Goal: Task Accomplishment & Management: Use online tool/utility

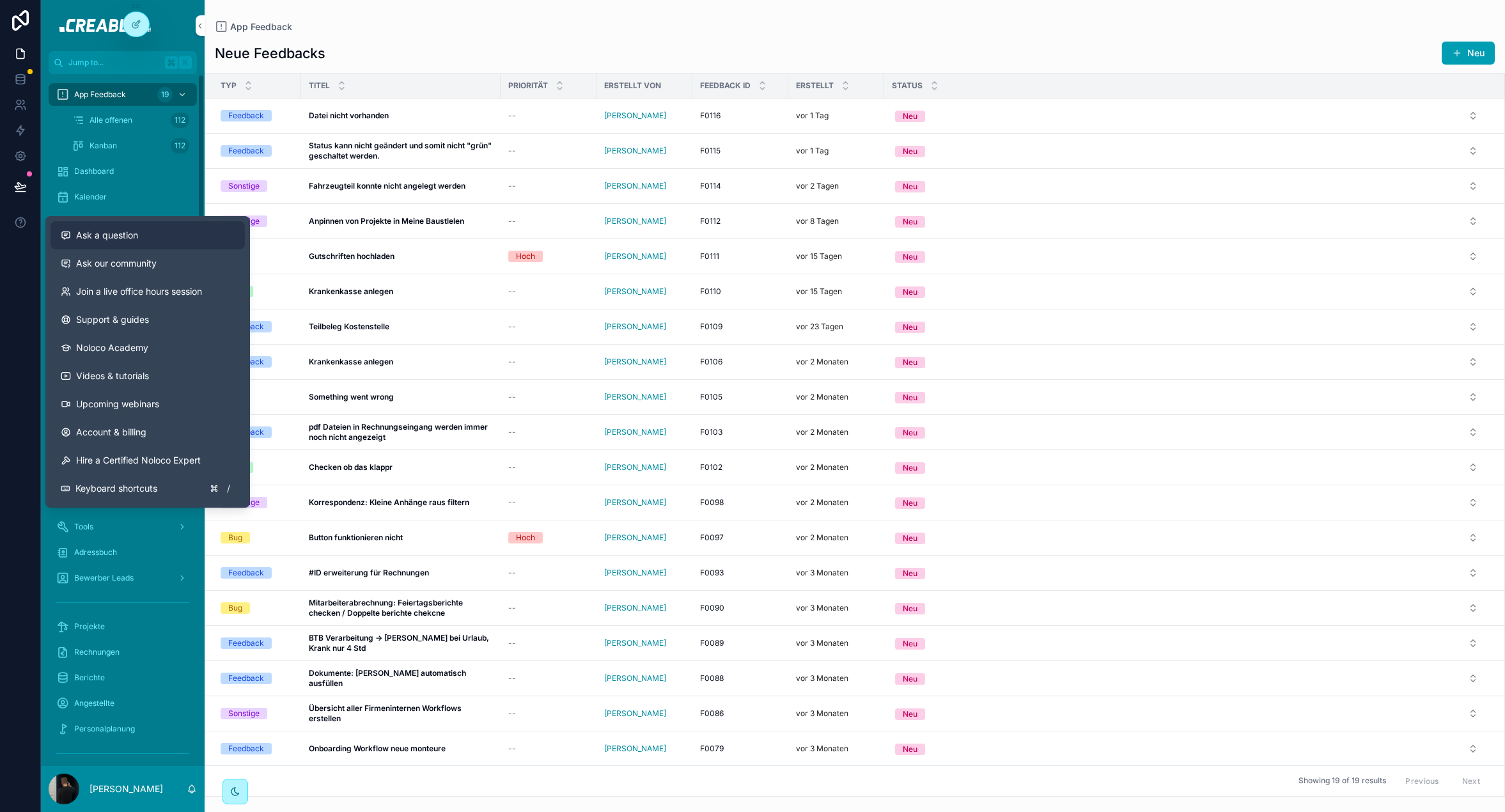
click at [103, 230] on span "Ask a question" at bounding box center [107, 235] width 62 height 13
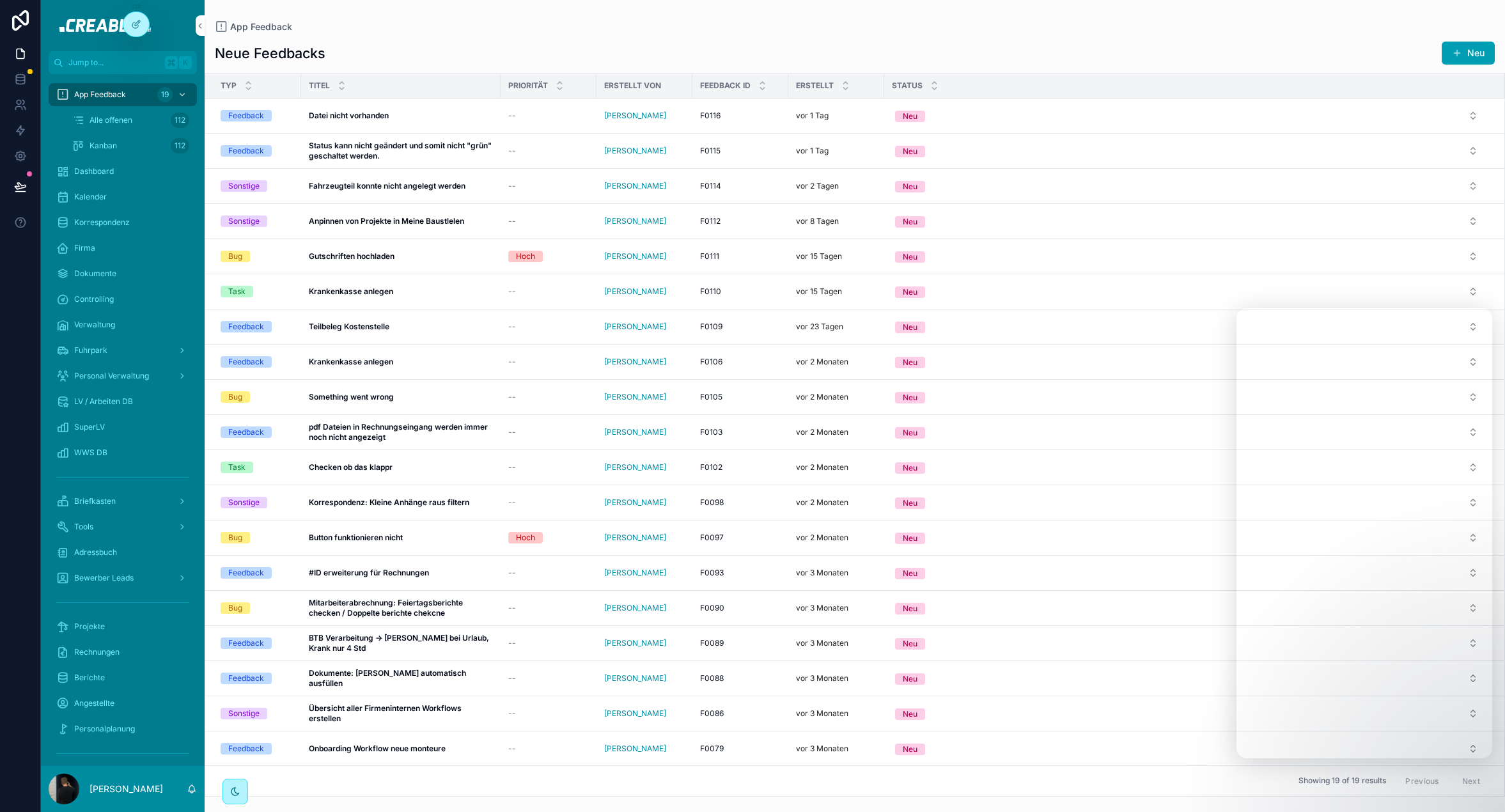
click at [1121, 377] on td "Neu" at bounding box center [1194, 361] width 620 height 35
click at [111, 477] on hr "scrollable content" at bounding box center [122, 477] width 133 height 1
click at [105, 505] on span "Briefkasten" at bounding box center [95, 501] width 41 height 10
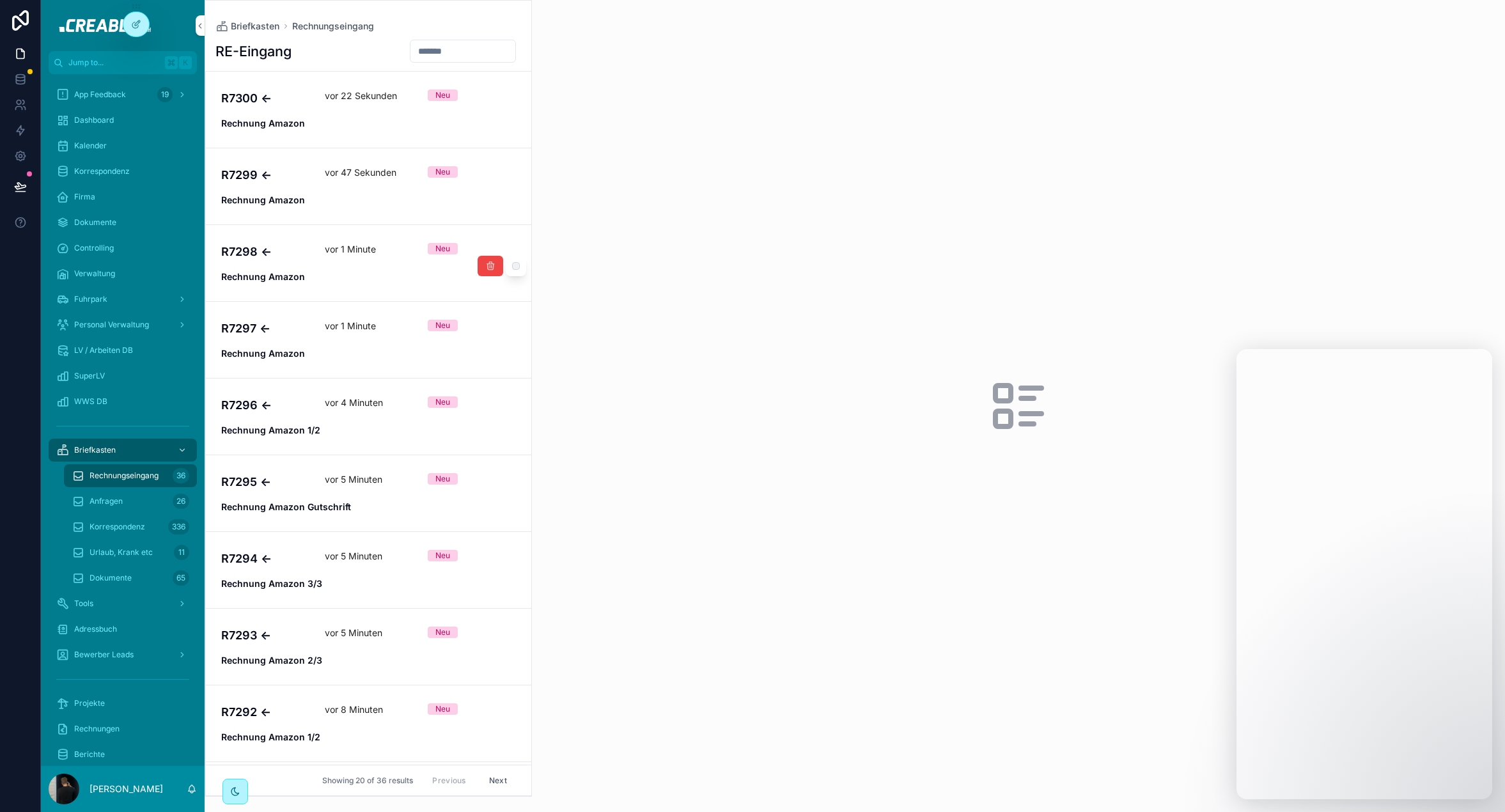
click at [288, 245] on h4 "R7298 ←" at bounding box center [265, 251] width 88 height 17
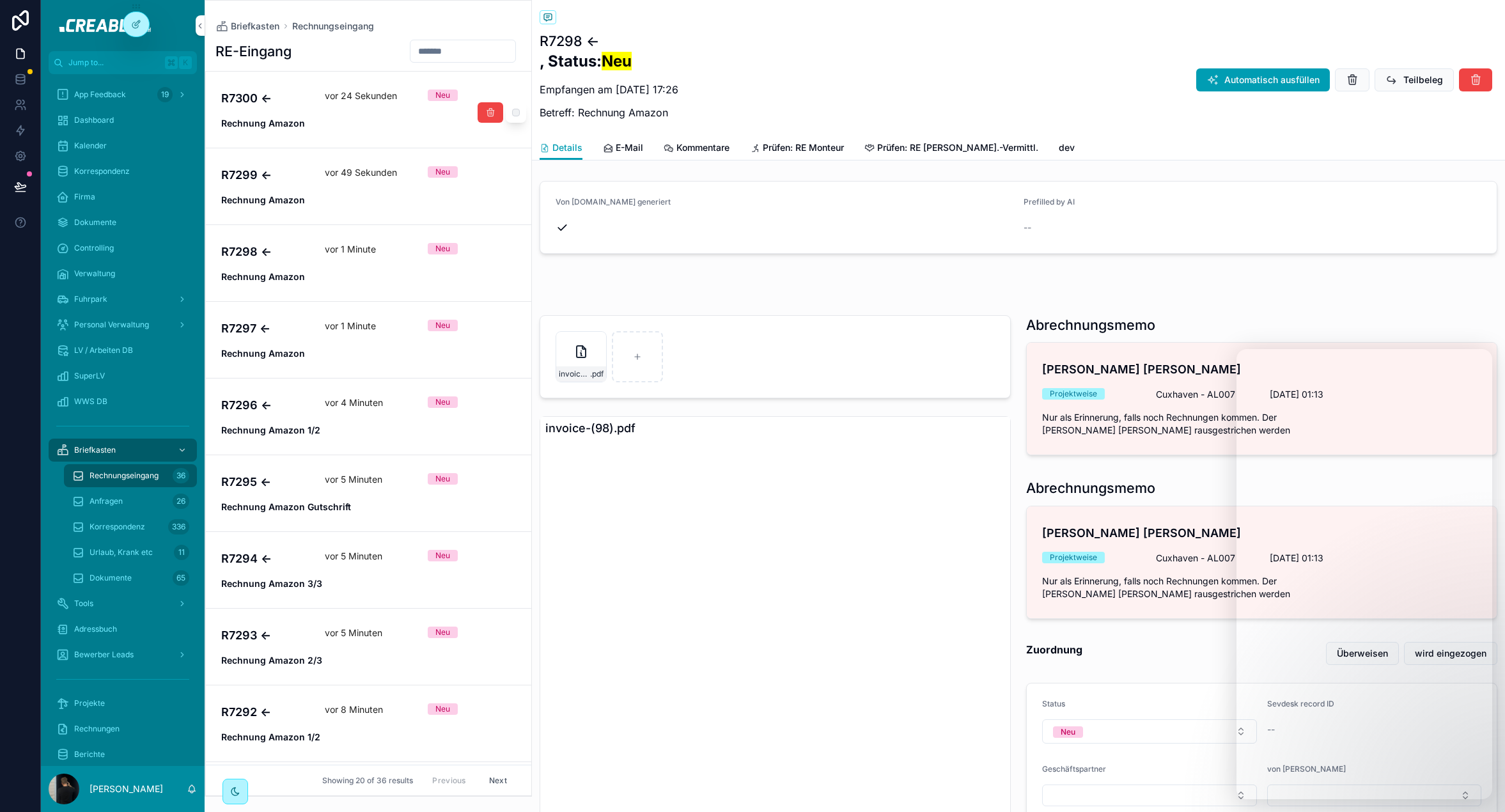
click at [270, 118] on strong "Rechnung Amazon" at bounding box center [263, 123] width 84 height 11
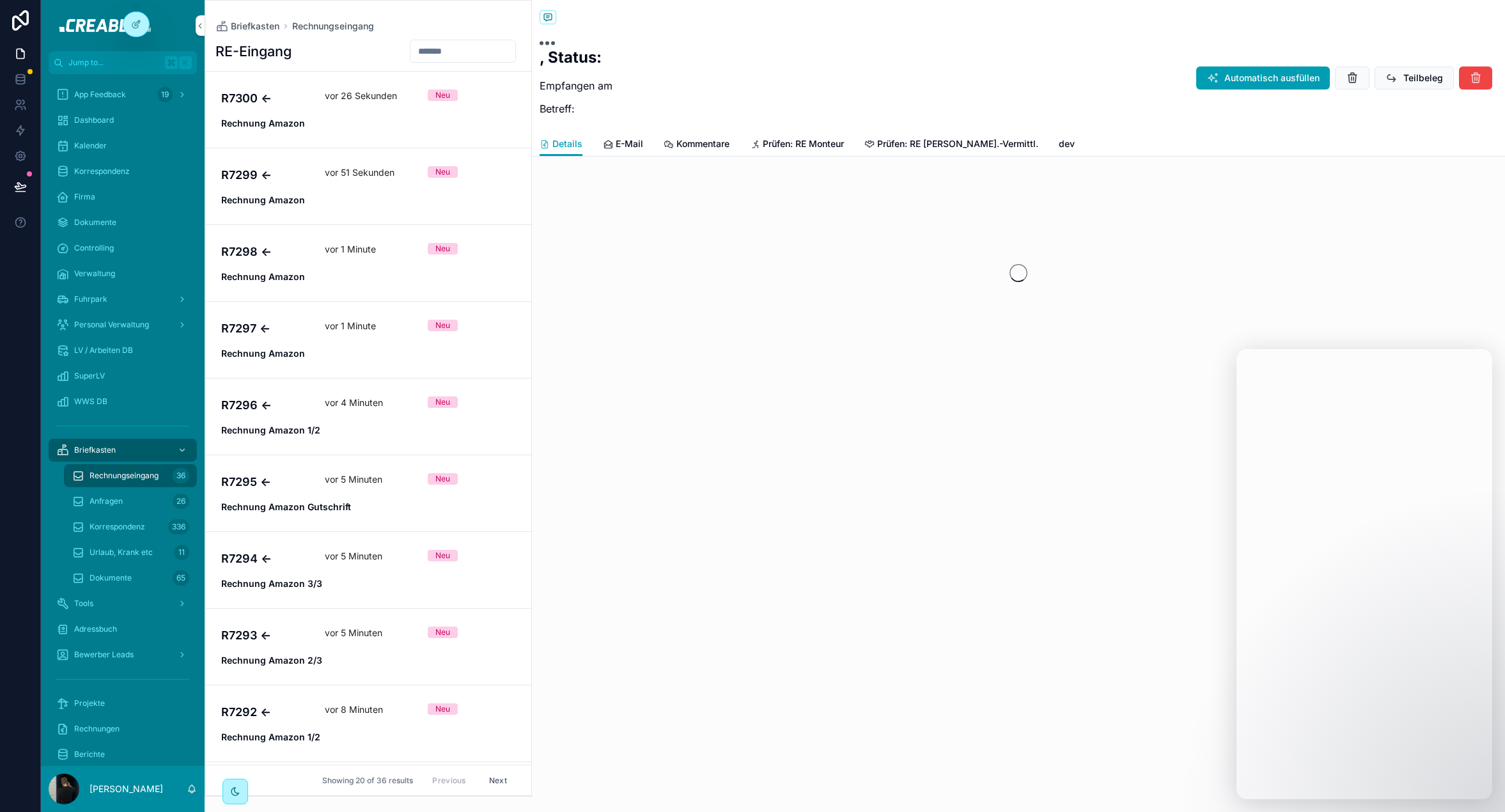
click at [289, 58] on h1 "RE-Eingang" at bounding box center [253, 51] width 76 height 19
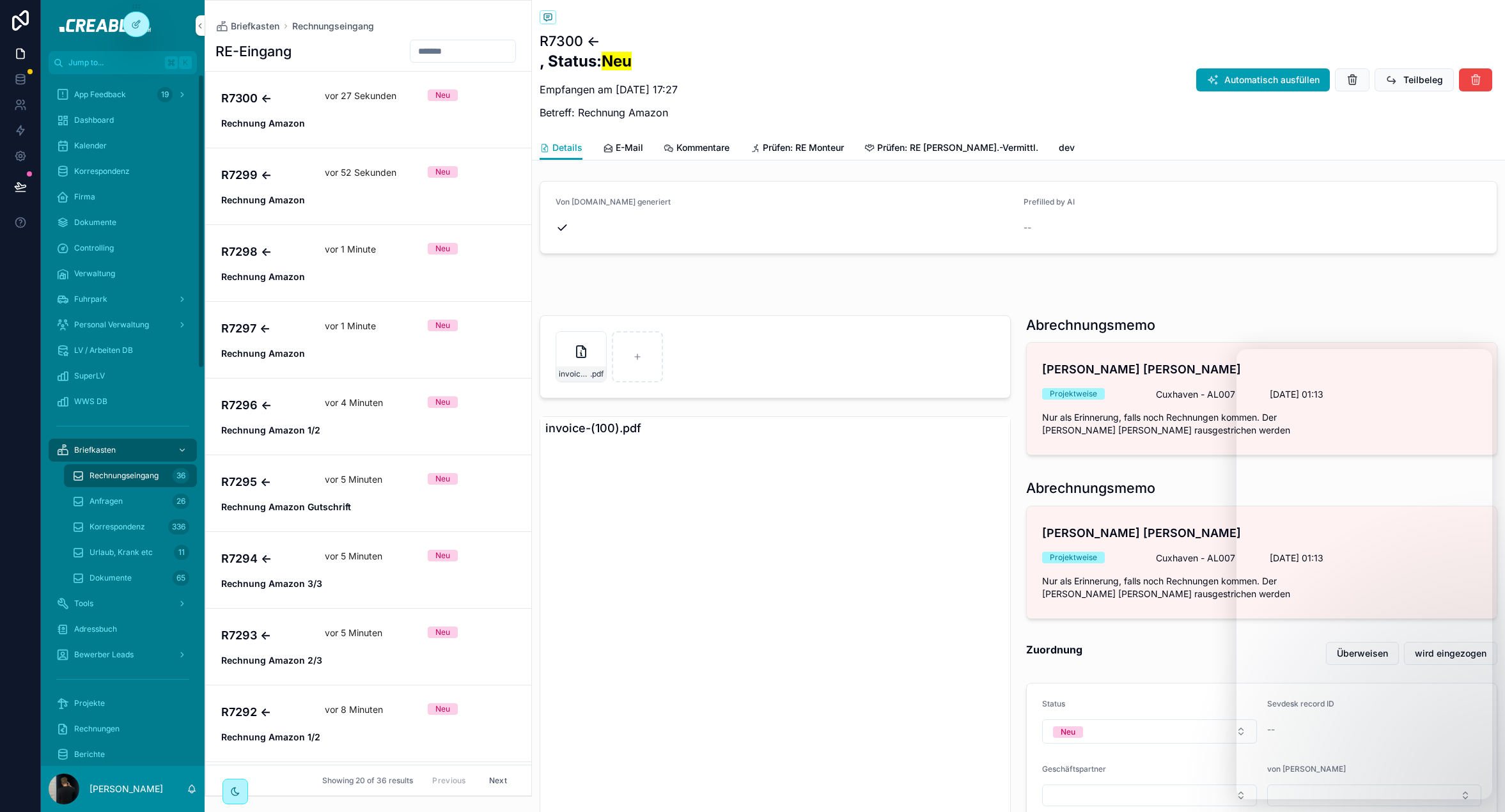
click at [126, 477] on span "Rechnungseingang" at bounding box center [124, 476] width 69 height 10
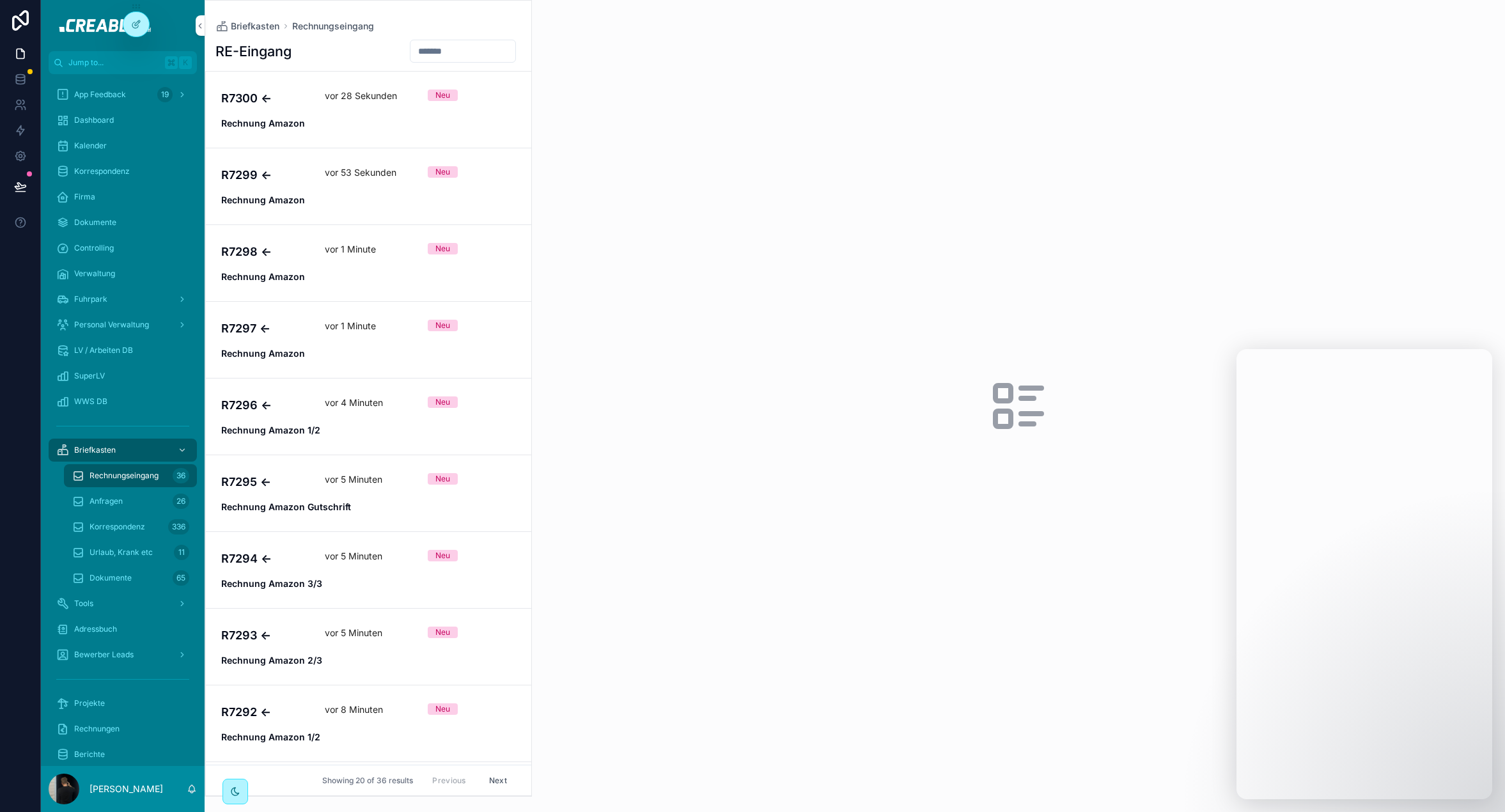
click at [806, 131] on div "scrollable content" at bounding box center [1019, 406] width 974 height 812
click at [330, 188] on div "R7308 ← vor 27 Minuten Neu Rechnung Amazon" at bounding box center [369, 186] width 295 height 41
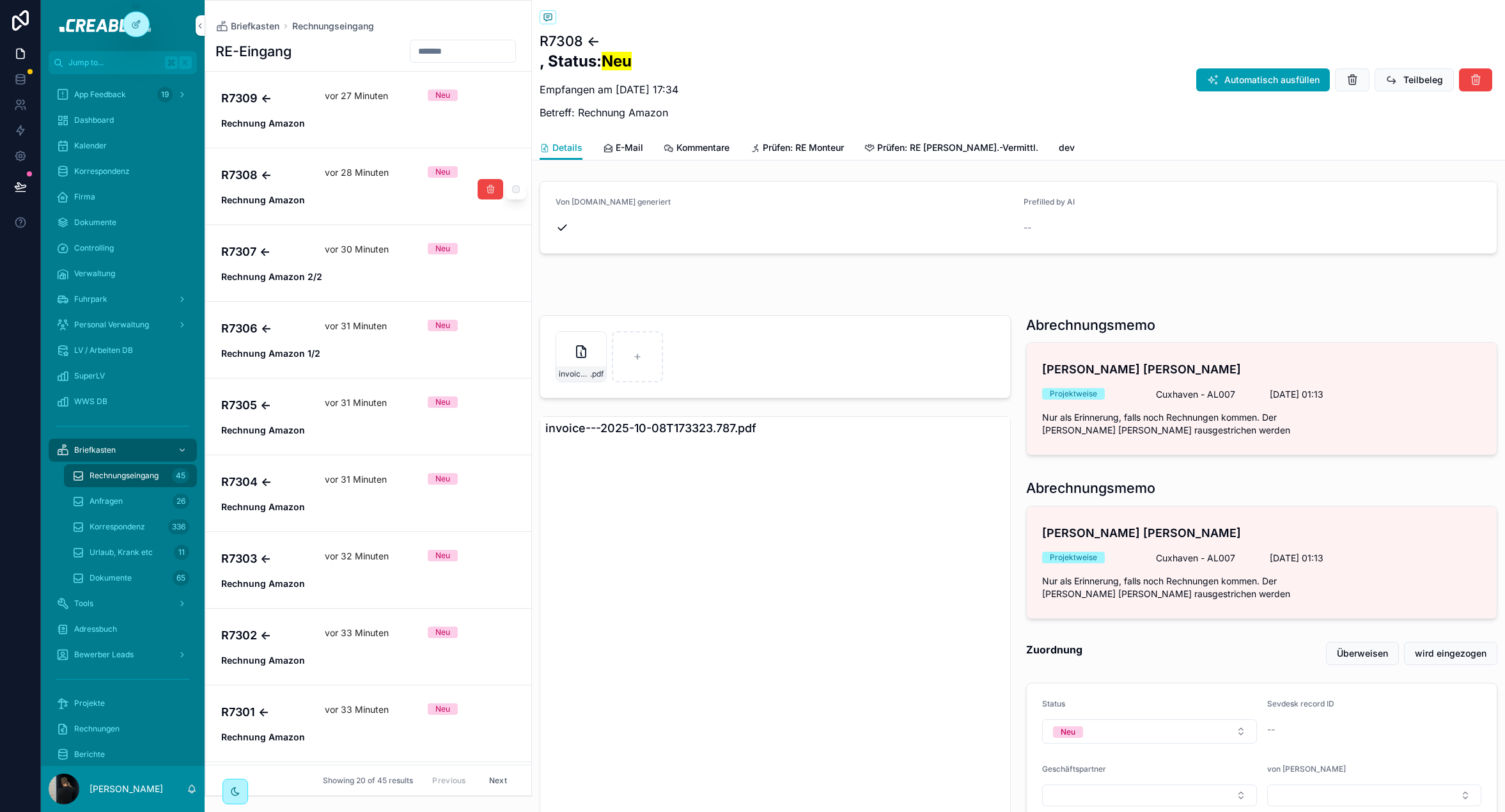
click at [297, 195] on strong "Rechnung Amazon" at bounding box center [263, 200] width 84 height 11
click at [294, 337] on div "R7306 ← vor 31 Minuten Neu Rechnung Amazon 1/2" at bounding box center [369, 340] width 295 height 41
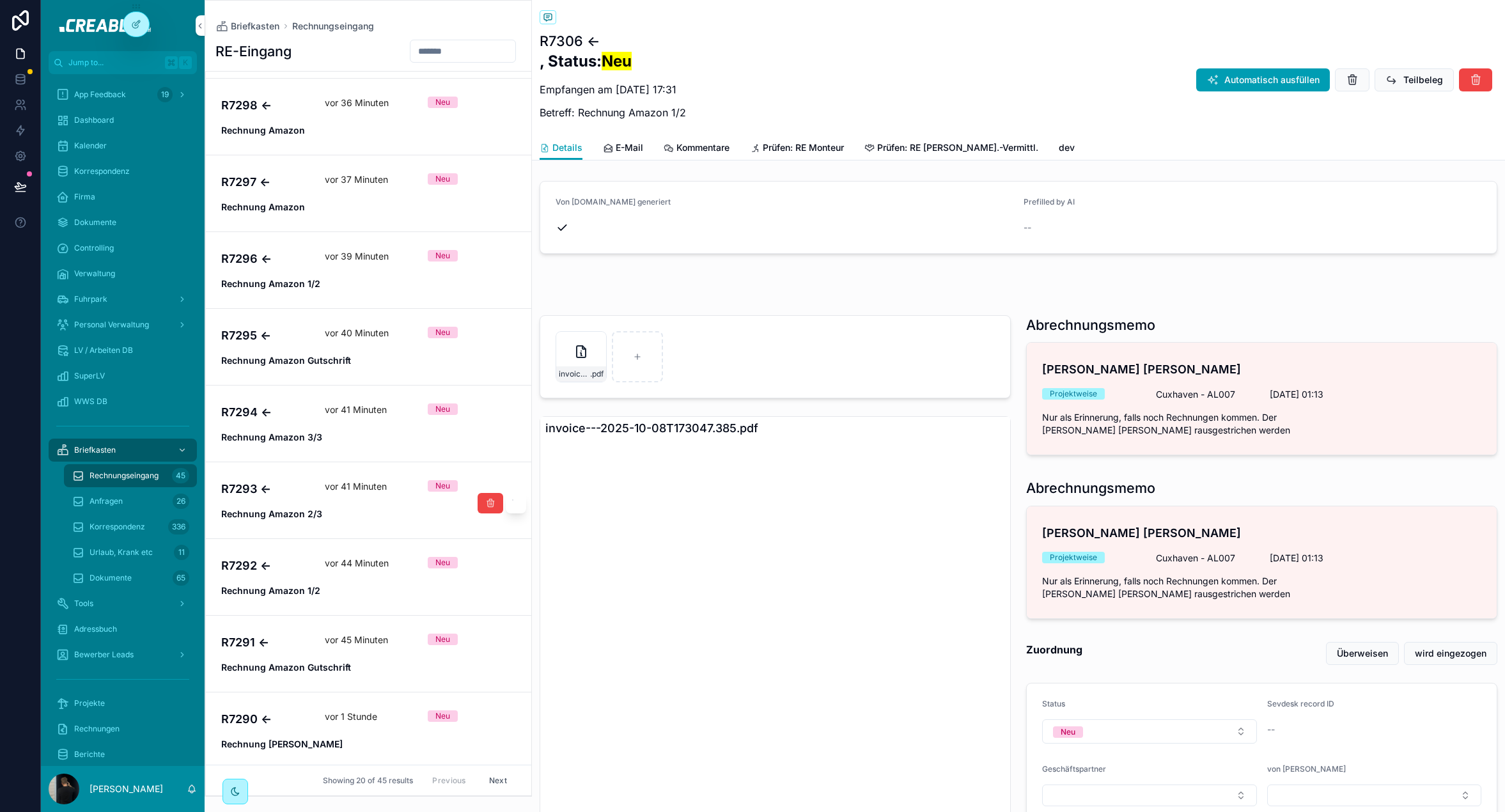
scroll to position [836, 0]
click at [296, 326] on link "R7295 ← vor 40 Minuten Neu Rechnung Amazon Gutschrift" at bounding box center [368, 349] width 325 height 77
click at [261, 501] on div "R7293 ← vor 41 Minuten Neu Rechnung Amazon 2/3" at bounding box center [369, 501] width 295 height 41
click at [370, 175] on p "vor 37 Minuten" at bounding box center [356, 181] width 63 height 13
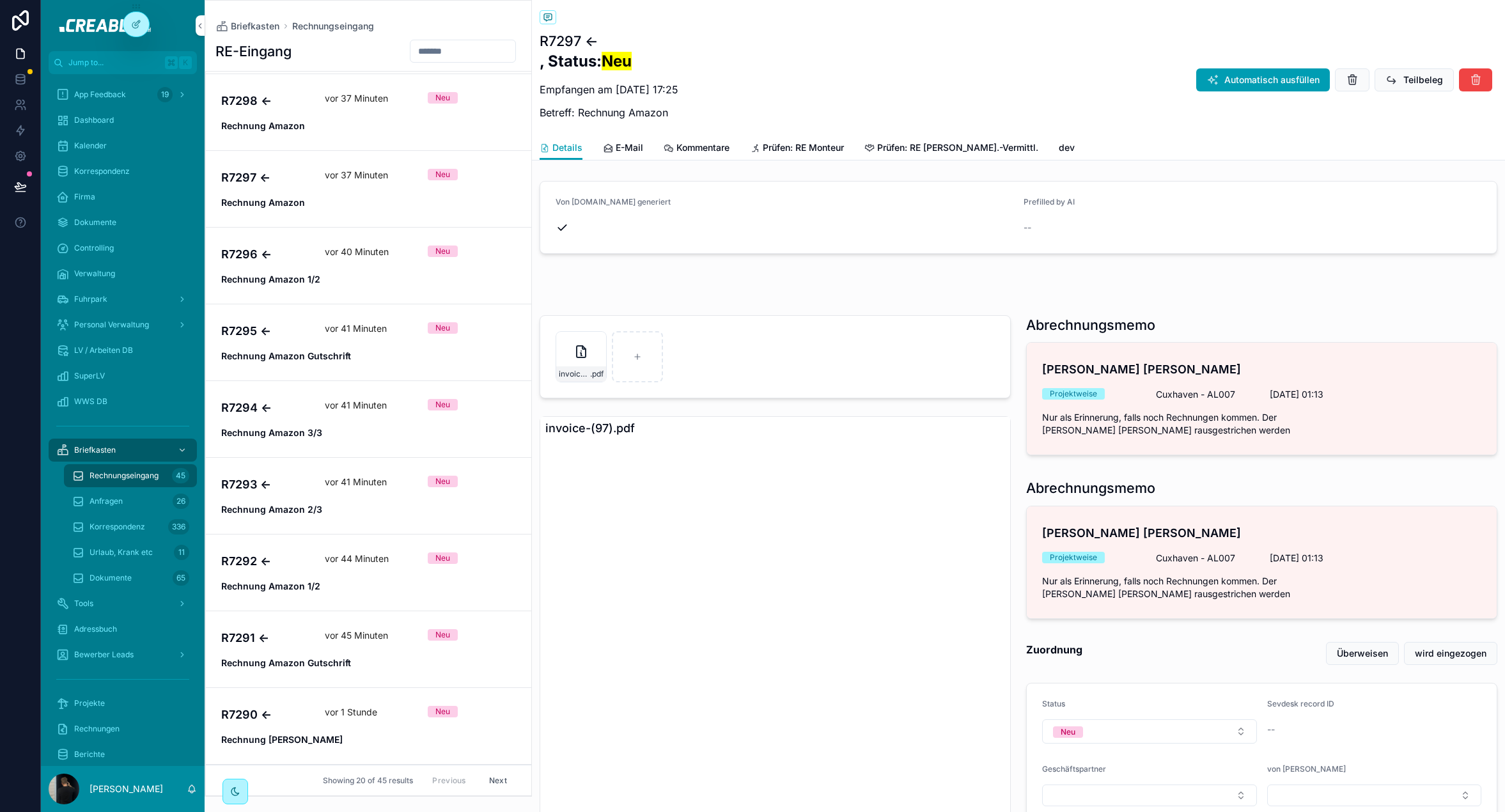
click at [498, 777] on button "Next" at bounding box center [498, 780] width 36 height 20
click at [139, 733] on div "Rechnungen" at bounding box center [122, 729] width 133 height 21
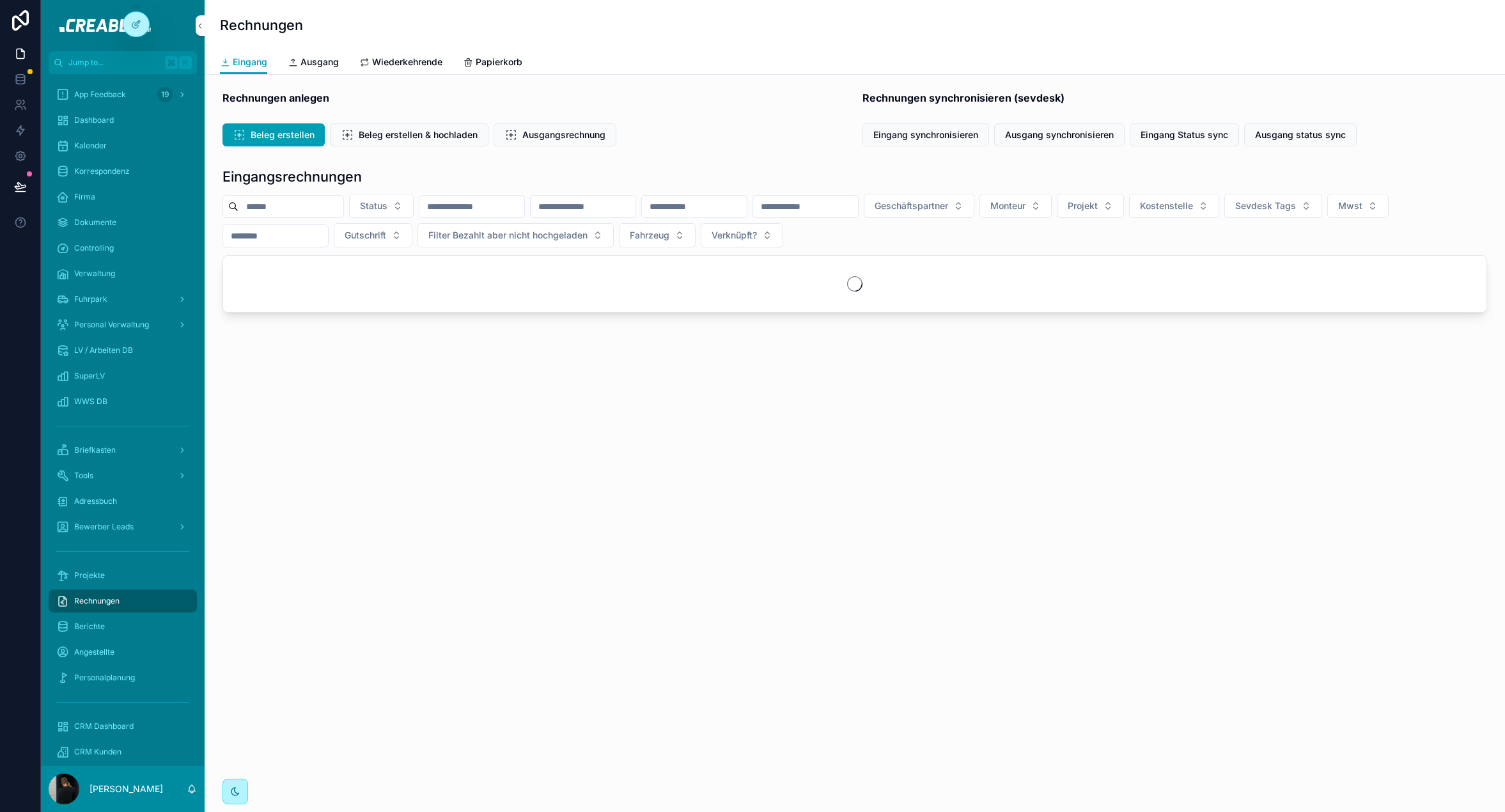
click at [322, 65] on span "Ausgang" at bounding box center [320, 62] width 39 height 13
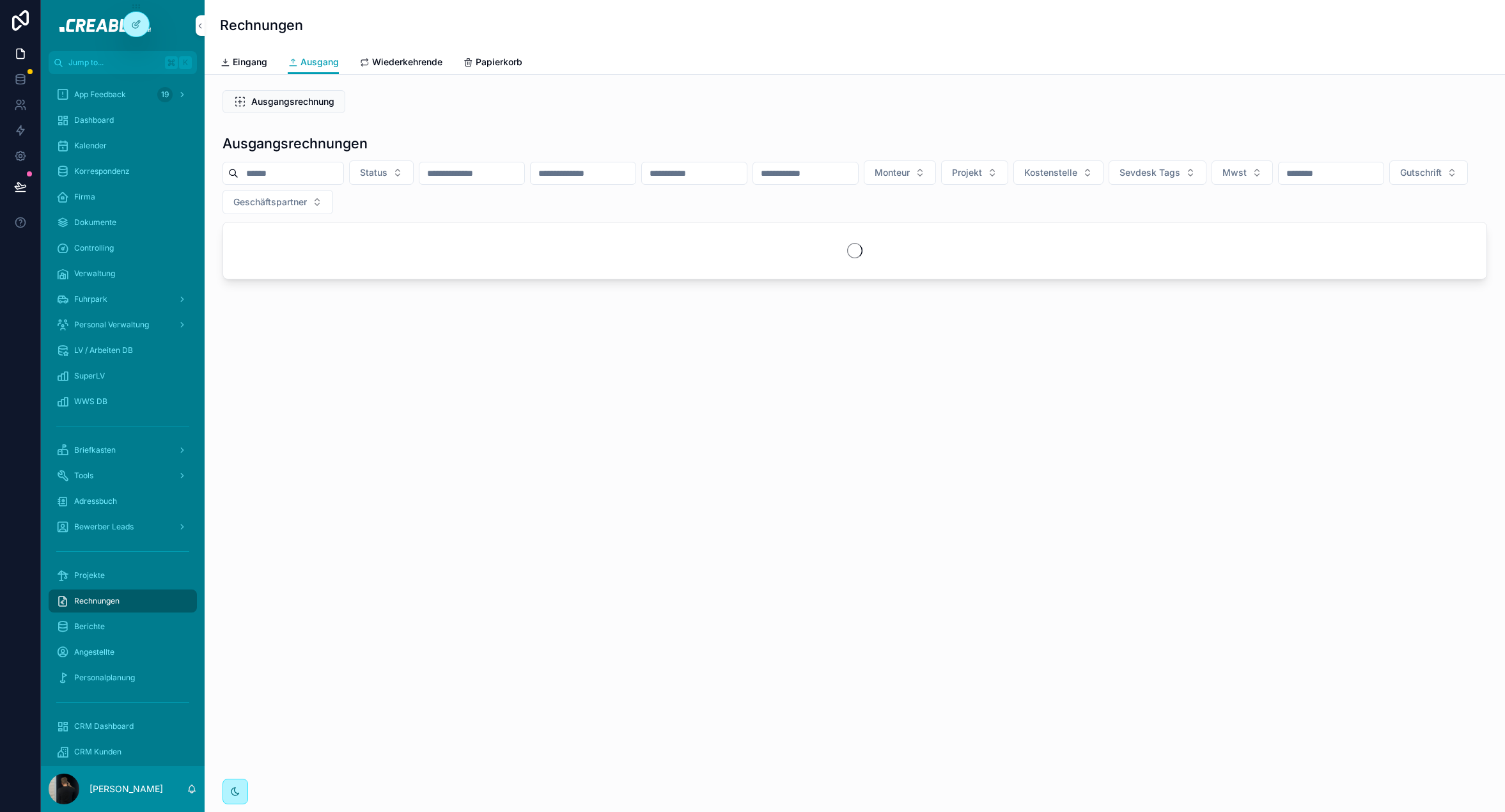
click at [251, 62] on span "Eingang" at bounding box center [250, 62] width 34 height 13
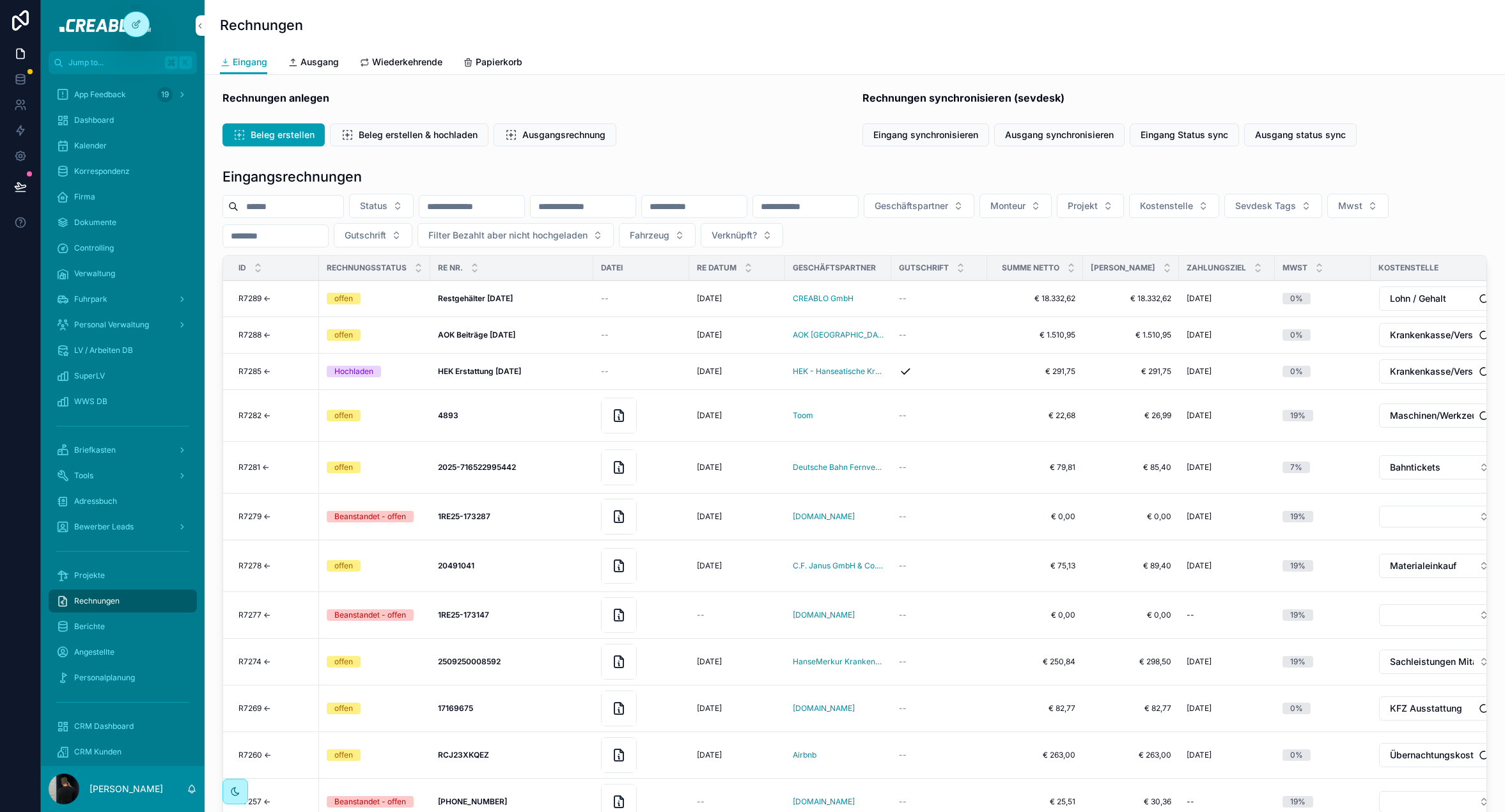
click at [294, 199] on input "scrollable content" at bounding box center [291, 206] width 105 height 18
click at [974, 202] on button "Geschäftspartner" at bounding box center [919, 206] width 111 height 24
type input "****"
click at [974, 257] on div "Entity 23" at bounding box center [1002, 258] width 178 height 21
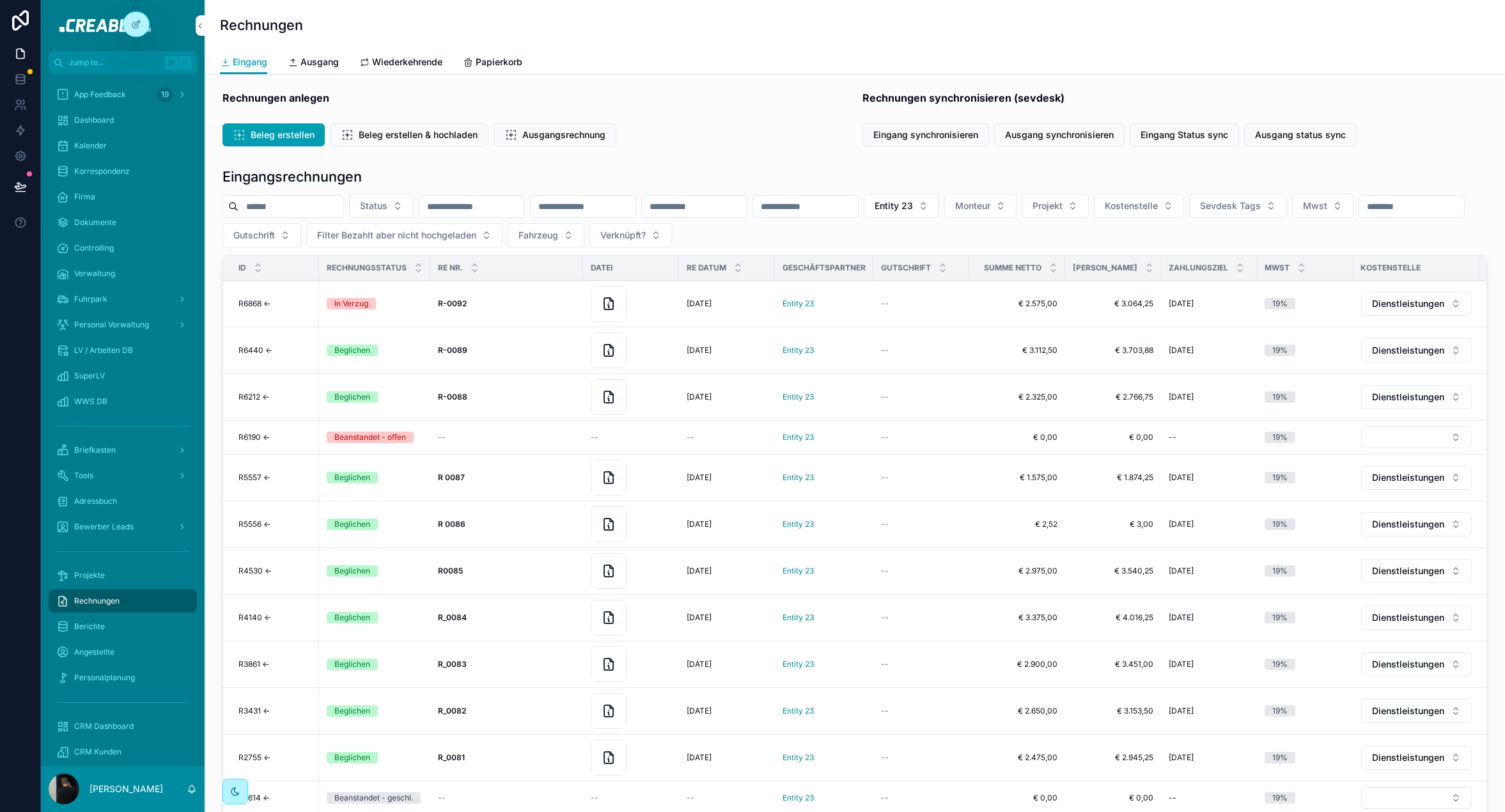
click at [102, 242] on div "Controlling" at bounding box center [122, 248] width 133 height 21
